Goal: Communication & Community: Answer question/provide support

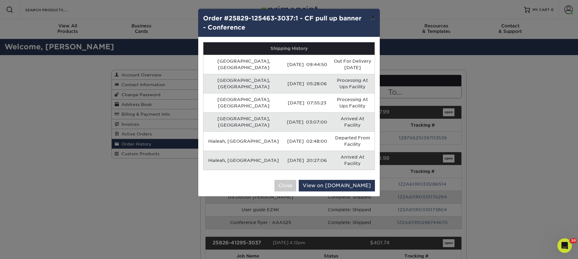
click at [374, 21] on button "×" at bounding box center [373, 17] width 14 height 17
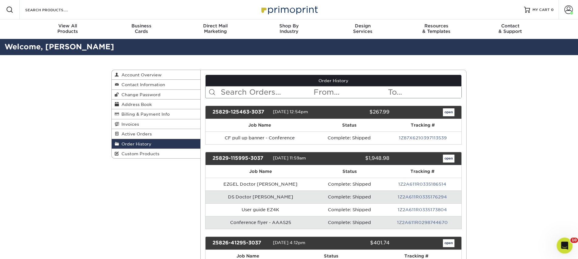
click at [562, 249] on div "Open Intercom Messenger" at bounding box center [564, 244] width 20 height 20
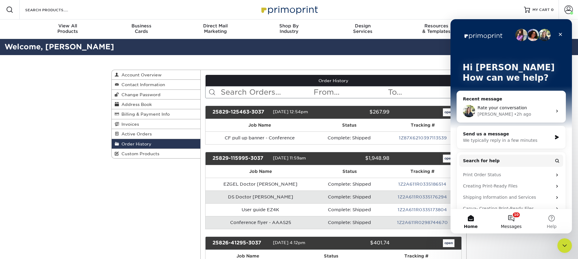
click at [511, 223] on button "10 Messages" at bounding box center [511, 221] width 40 height 24
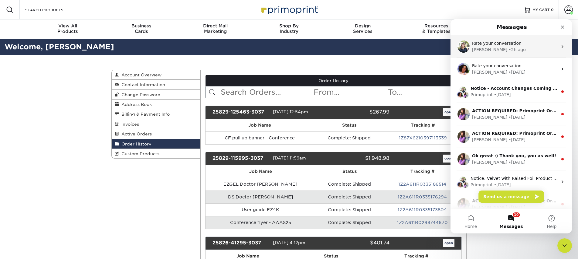
click at [507, 50] on div "[PERSON_NAME] • 2h ago" at bounding box center [515, 49] width 86 height 6
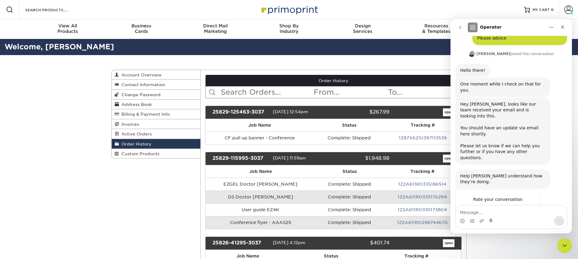
scroll to position [36, 0]
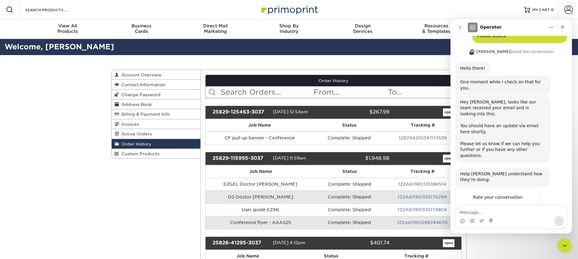
click at [495, 214] on textarea "Message…" at bounding box center [511, 210] width 111 height 10
type textarea "Hi!"
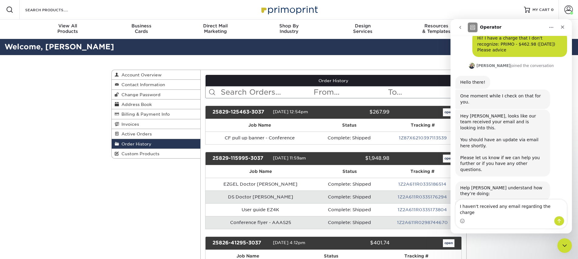
scroll to position [0, 0]
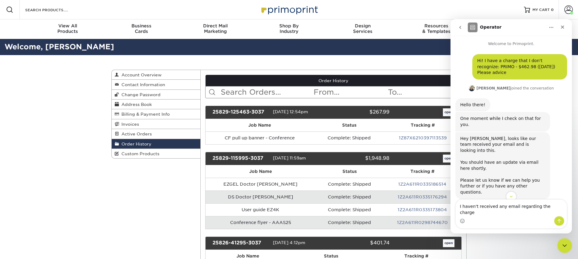
click at [480, 66] on div "Hi! I have a charge that I don't recognize: PRIMO - $462.98 ([DATE]) Please adv…" at bounding box center [520, 67] width 85 height 18
drag, startPoint x: 478, startPoint y: 67, endPoint x: 531, endPoint y: 68, distance: 52.9
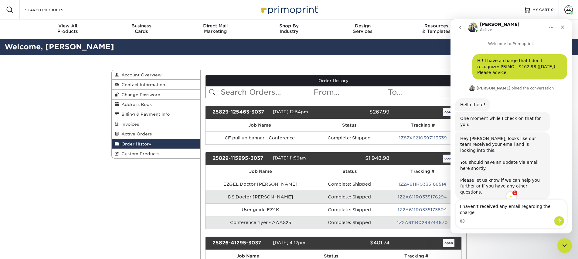
click at [531, 68] on div "Hi! I have a charge that I don't recognize: PRIMO - $462.98 ([DATE]) Please adv…" at bounding box center [520, 67] width 85 height 18
copy div "PRIMO - $462.98 ([DATE])"
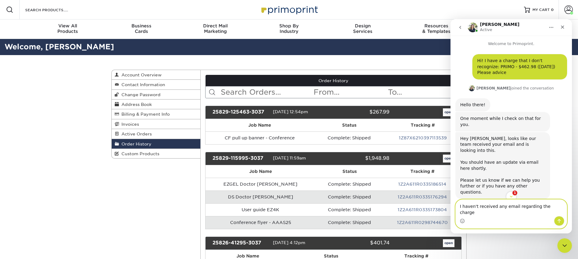
click at [492, 212] on textarea "I haven't received any email regarding the charge" at bounding box center [511, 207] width 111 height 16
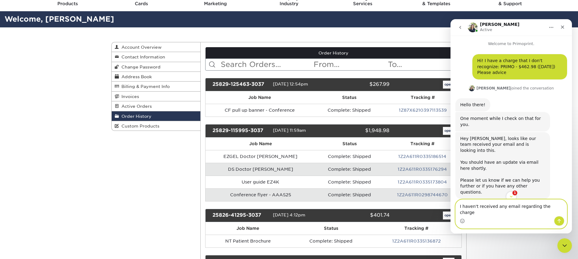
scroll to position [36, 0]
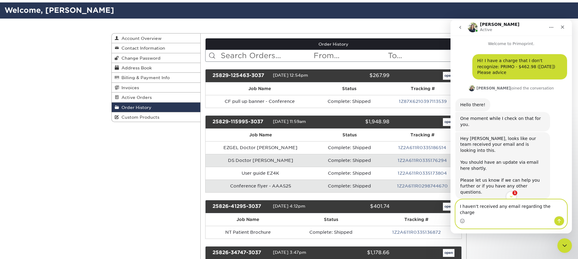
click at [557, 212] on textarea "I haven't received any email regarding the charge" at bounding box center [511, 207] width 111 height 16
paste textarea "PRIMO - $462.98 ([DATE])"
type textarea "I haven't received any email regarding the charge: PRIMO - $462.98 ([DATE])"
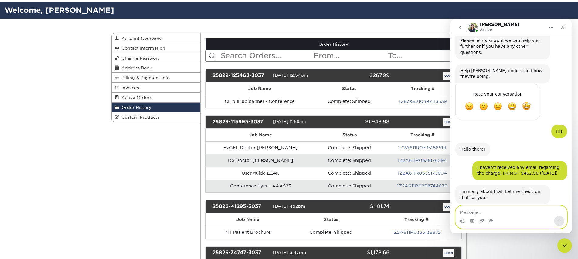
scroll to position [150, 0]
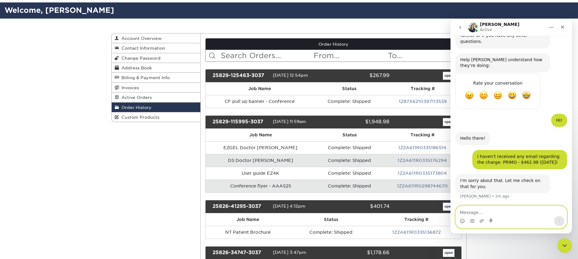
click at [502, 212] on textarea "Message…" at bounding box center [511, 210] width 111 height 10
click at [498, 213] on textarea "Message…" at bounding box center [511, 210] width 111 height 10
type textarea "thank you!"
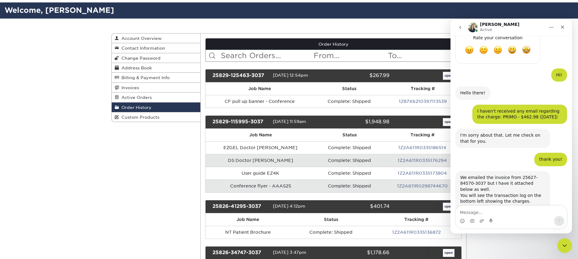
scroll to position [197, 0]
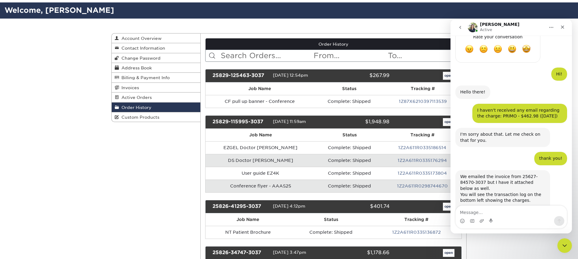
drag, startPoint x: 494, startPoint y: 92, endPoint x: 561, endPoint y: 94, distance: 66.5
click at [561, 107] on div "I haven't received any email regarding the charge: PRIMO - $462.98 ([DATE])" at bounding box center [520, 113] width 85 height 12
copy div "PRIMO - $462.98 ([DATE])"
click at [492, 206] on div "25627-8457...oprint.pdf" at bounding box center [492, 209] width 51 height 6
click at [521, 214] on textarea "Message…" at bounding box center [511, 210] width 111 height 10
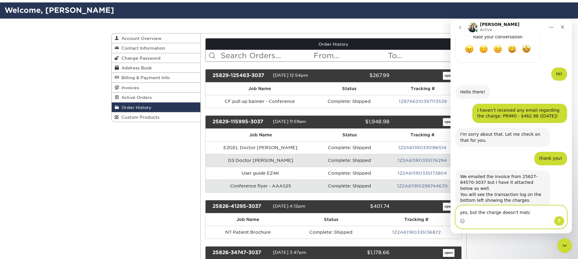
type textarea "yes, but the charge doesn't match"
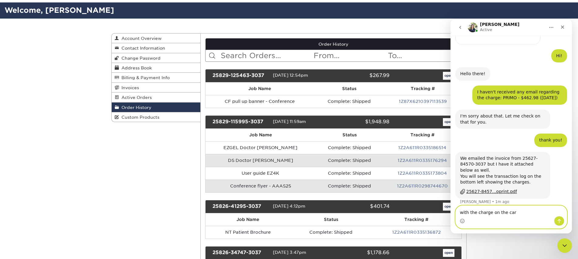
type textarea "with the charge on the card"
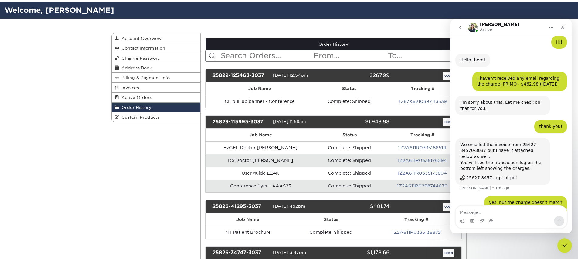
drag, startPoint x: 494, startPoint y: 60, endPoint x: 562, endPoint y: 60, distance: 68.3
click at [562, 75] on div "I haven't received any email regarding the charge: PRIMO - $462.98 ([DATE])" at bounding box center [520, 81] width 85 height 12
copy div "PRIMO - $462.98 ([DATE])"
click at [490, 211] on textarea "Message…" at bounding box center [511, 210] width 111 height 10
paste textarea "PRIMO - $462.98 ([DATE])"
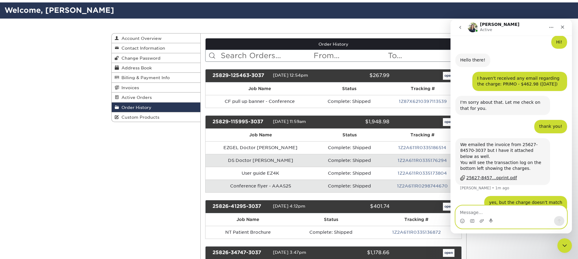
type textarea "PRIMO - $462.98 ([DATE])"
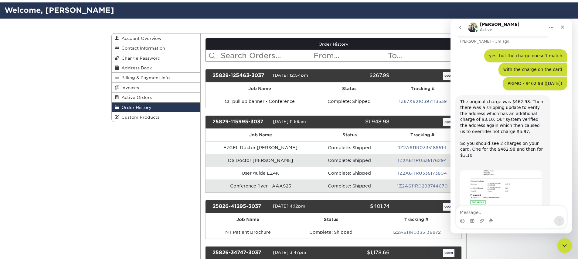
scroll to position [378, 0]
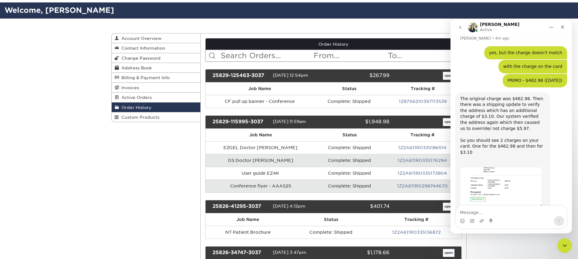
click at [497, 167] on img "Irene says…" at bounding box center [501, 193] width 81 height 52
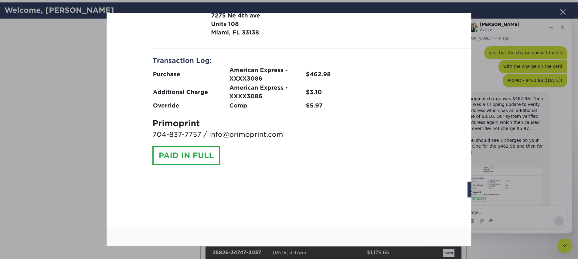
scroll to position [0, 0]
click at [485, 5] on div "Intercom messenger" at bounding box center [289, 129] width 578 height 259
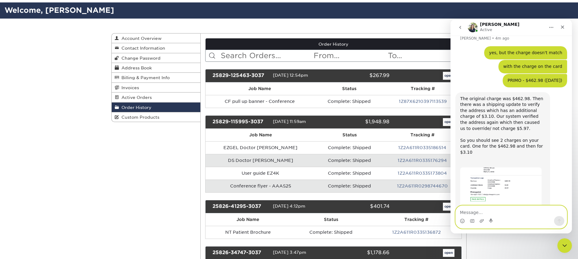
click at [482, 210] on textarea "Message…" at bounding box center [511, 210] width 111 height 10
type textarea "oh, got it!"
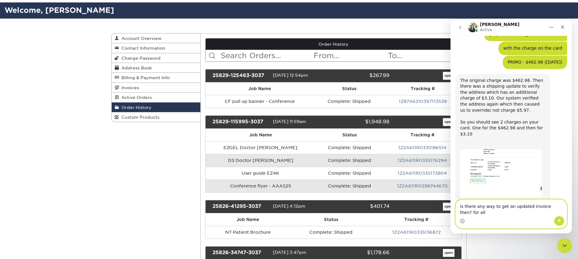
scroll to position [402, 0]
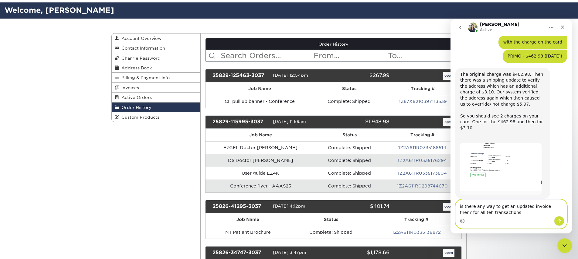
type textarea "is there any way to get an updated invoice then? for all teh transactions"
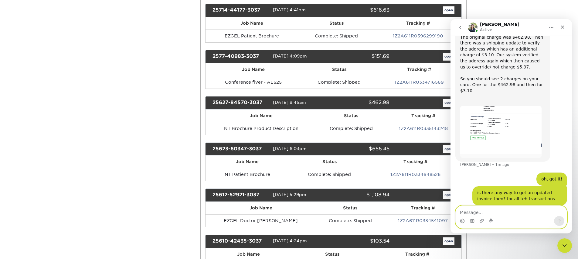
scroll to position [815, 0]
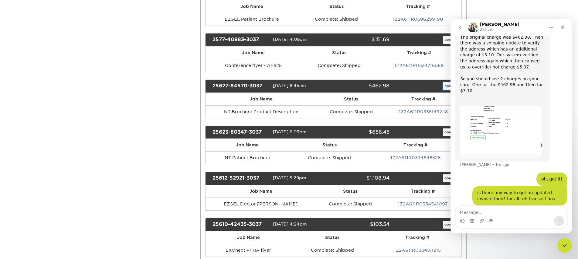
click at [445, 86] on link "open" at bounding box center [449, 86] width 12 height 8
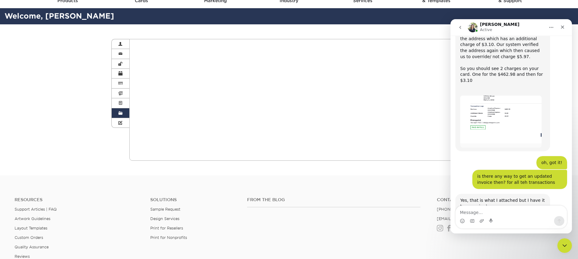
scroll to position [0, 0]
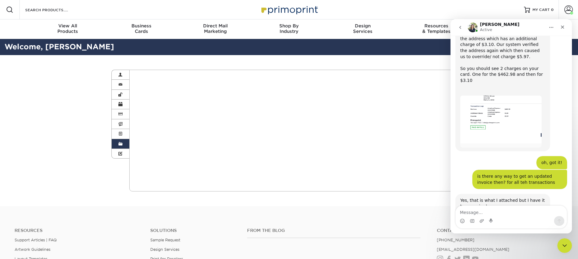
click at [485, 212] on div "25627-8457...oprint.pdf" at bounding box center [492, 215] width 51 height 6
click at [489, 211] on textarea "Message…" at bounding box center [511, 210] width 111 height 10
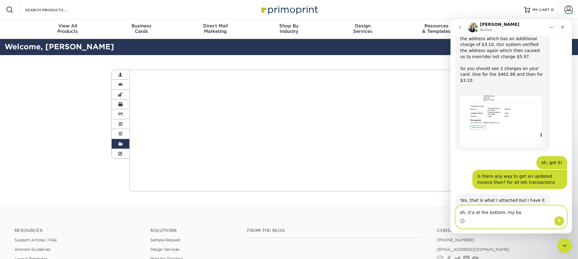
type textarea "oh, it'a at the bottom, my bad"
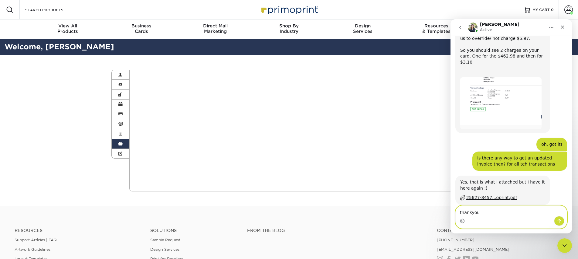
type textarea "thankyou!"
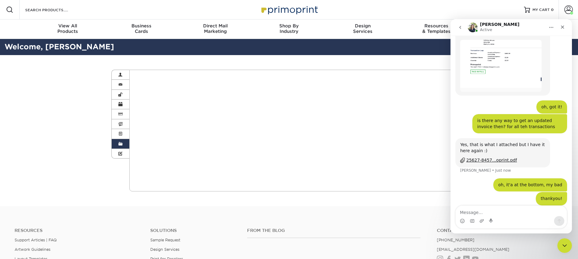
scroll to position [524, 0]
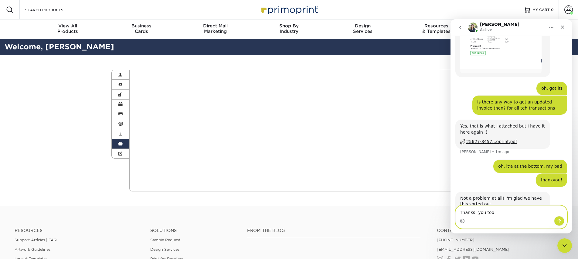
type textarea "Thanks! you too!"
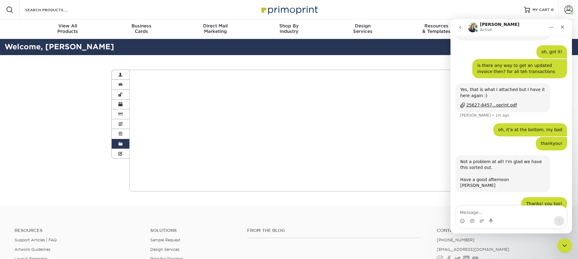
scroll to position [560, 0]
